Goal: Information Seeking & Learning: Learn about a topic

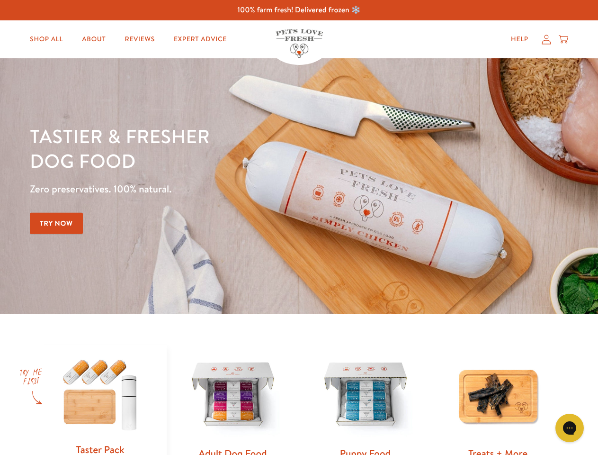
click at [299, 227] on div "Tastier & fresher dog food Zero preservatives. 100% natural. Try Now" at bounding box center [209, 186] width 359 height 125
click at [570, 428] on icon "Gorgias live chat" at bounding box center [569, 427] width 9 height 9
